Goal: Navigation & Orientation: Find specific page/section

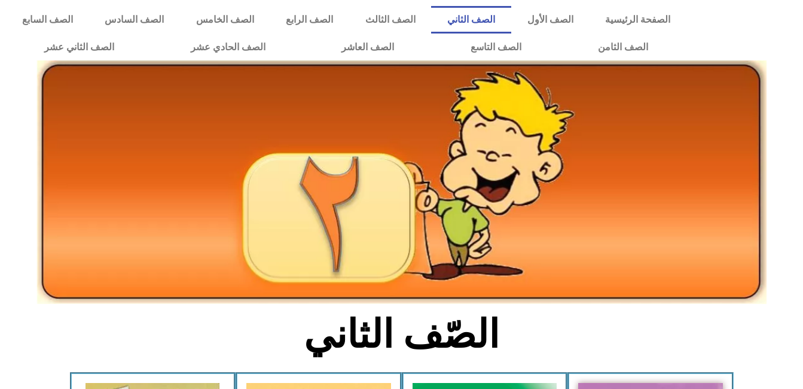
scroll to position [181, 0]
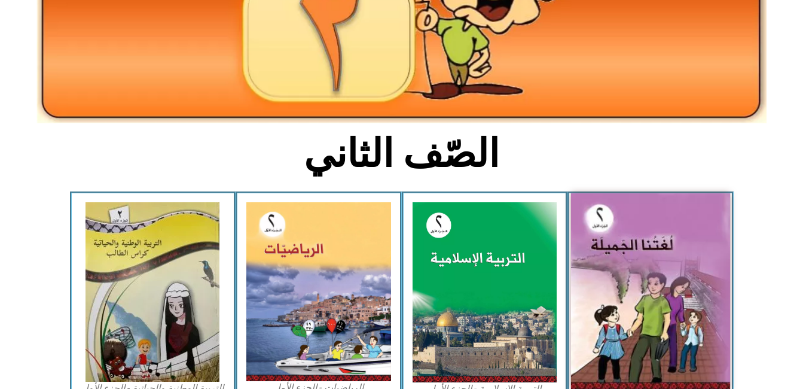
drag, startPoint x: 0, startPoint y: 0, endPoint x: 655, endPoint y: 235, distance: 695.8
click at [655, 235] on img at bounding box center [650, 291] width 159 height 197
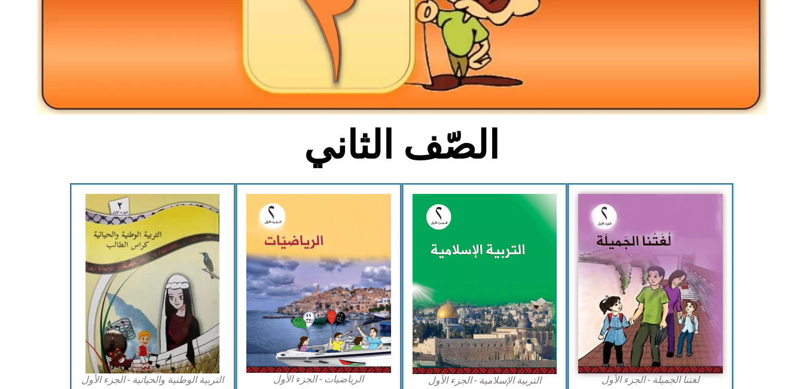
scroll to position [190, 0]
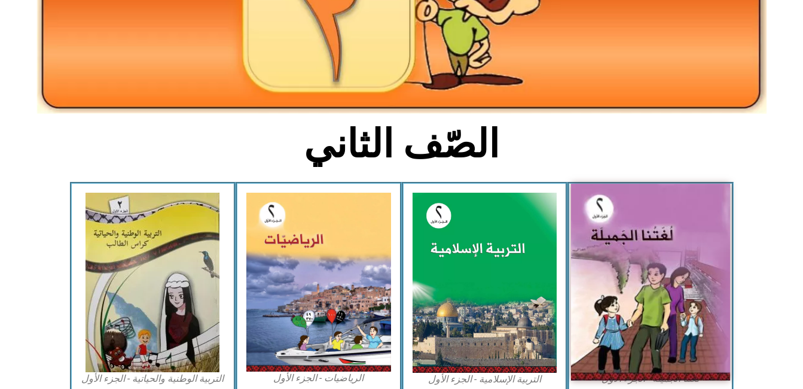
click at [654, 237] on img at bounding box center [650, 282] width 159 height 197
click at [657, 313] on img at bounding box center [650, 282] width 159 height 197
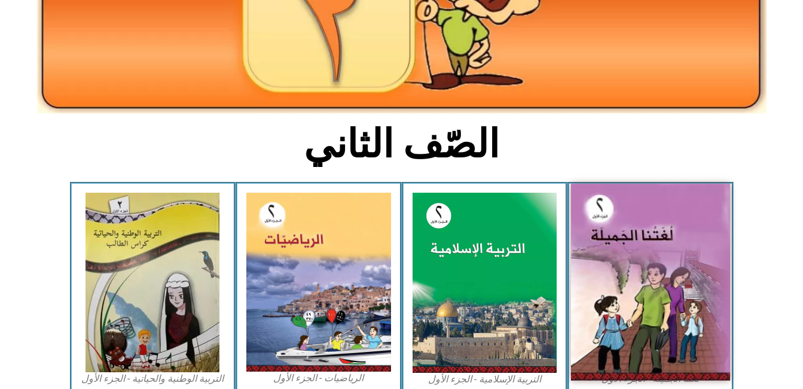
click at [657, 313] on img at bounding box center [650, 282] width 159 height 197
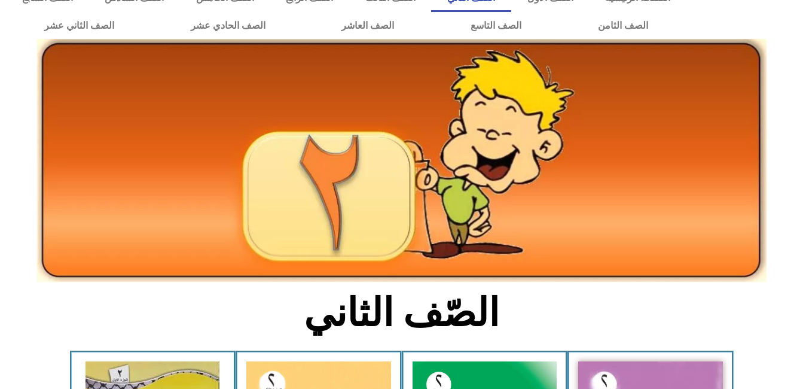
scroll to position [0, 0]
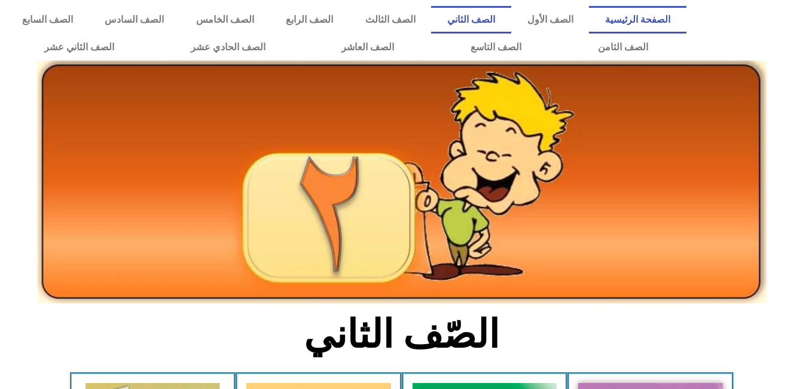
click at [648, 17] on link "الصفحة الرئيسية" at bounding box center [637, 20] width 97 height 28
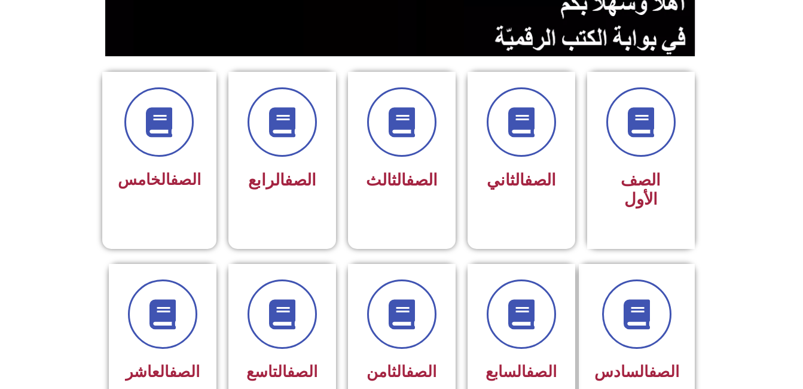
scroll to position [270, 0]
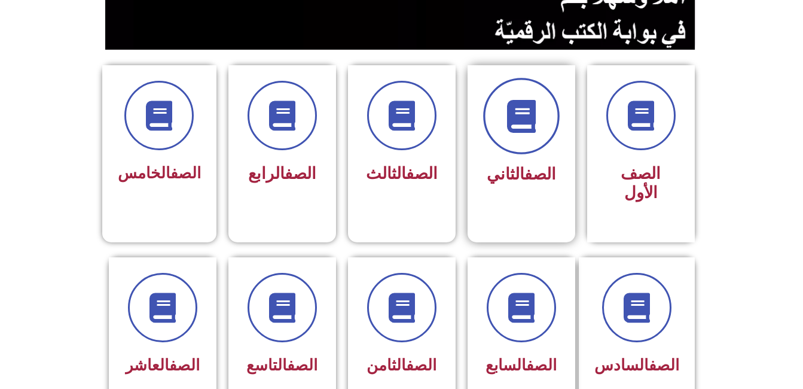
click at [528, 138] on span at bounding box center [521, 116] width 77 height 77
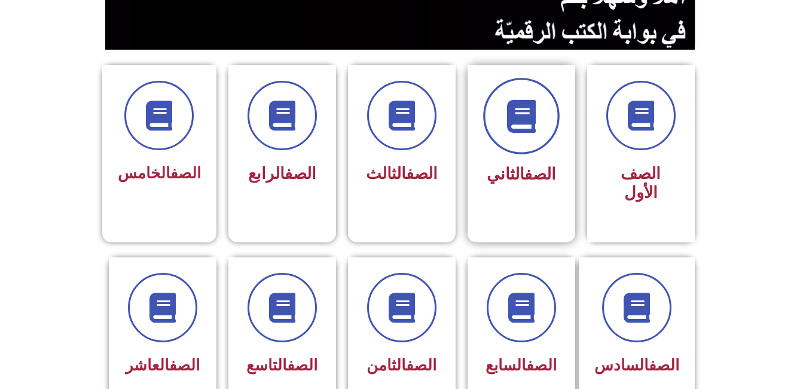
click at [500, 132] on span at bounding box center [521, 116] width 77 height 77
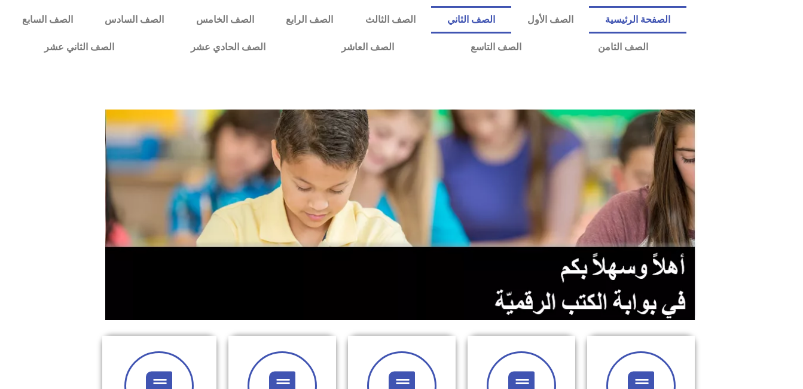
click at [511, 14] on link "الصف الثاني" at bounding box center [471, 20] width 80 height 28
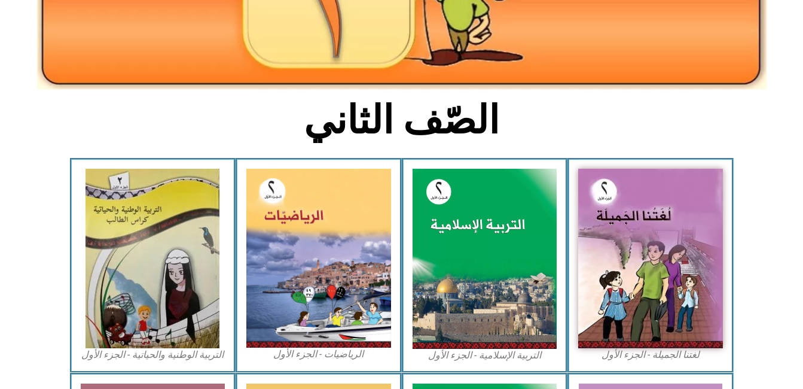
scroll to position [217, 0]
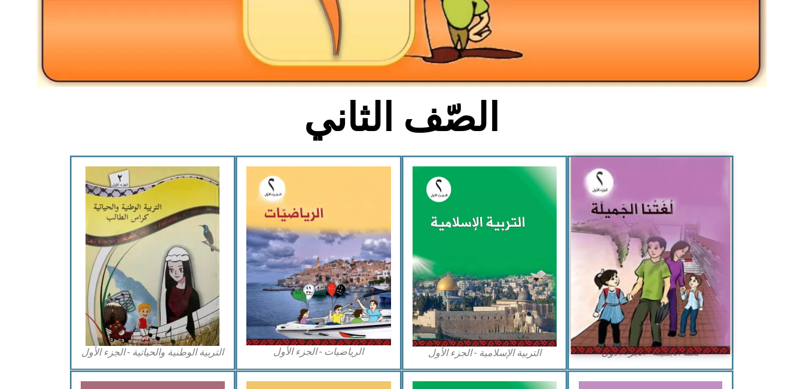
click at [624, 242] on img at bounding box center [650, 255] width 159 height 197
